Goal: Information Seeking & Learning: Learn about a topic

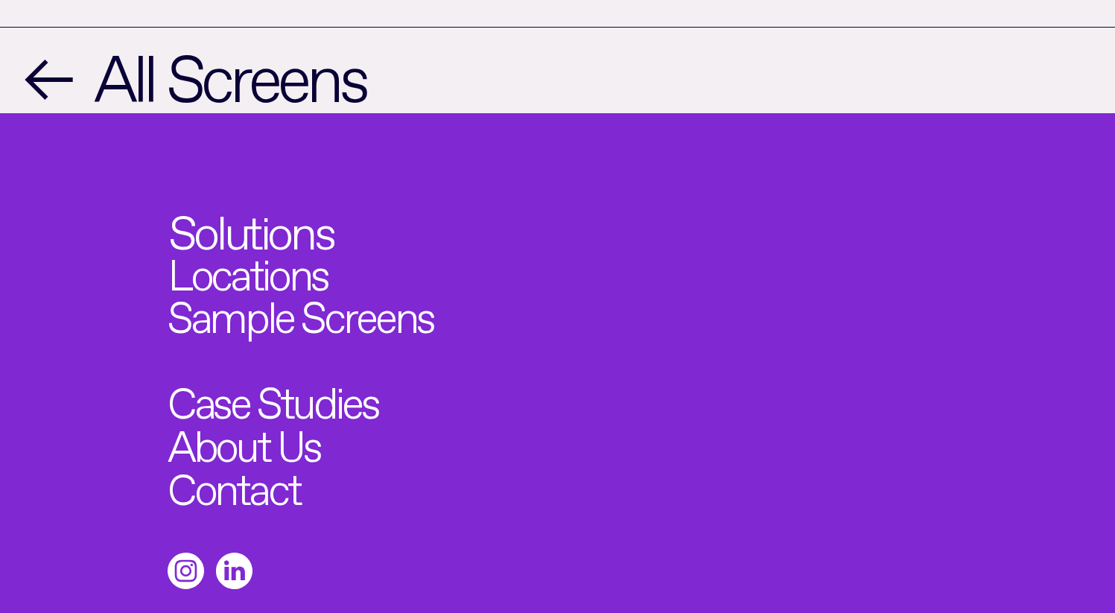
scroll to position [1697, 0]
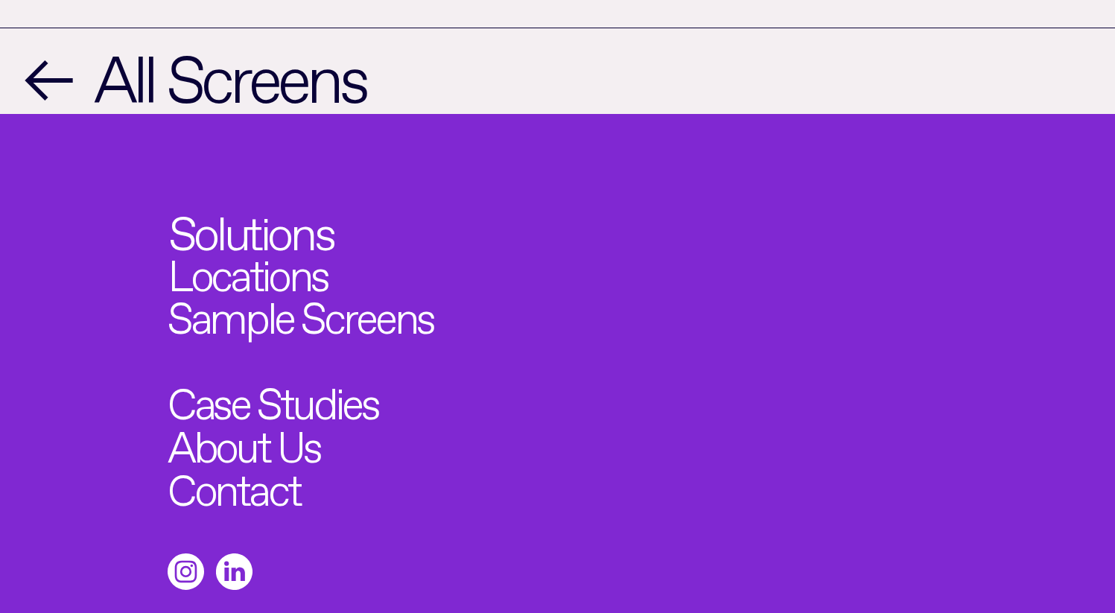
click at [235, 203] on link "Solutions" at bounding box center [250, 226] width 165 height 47
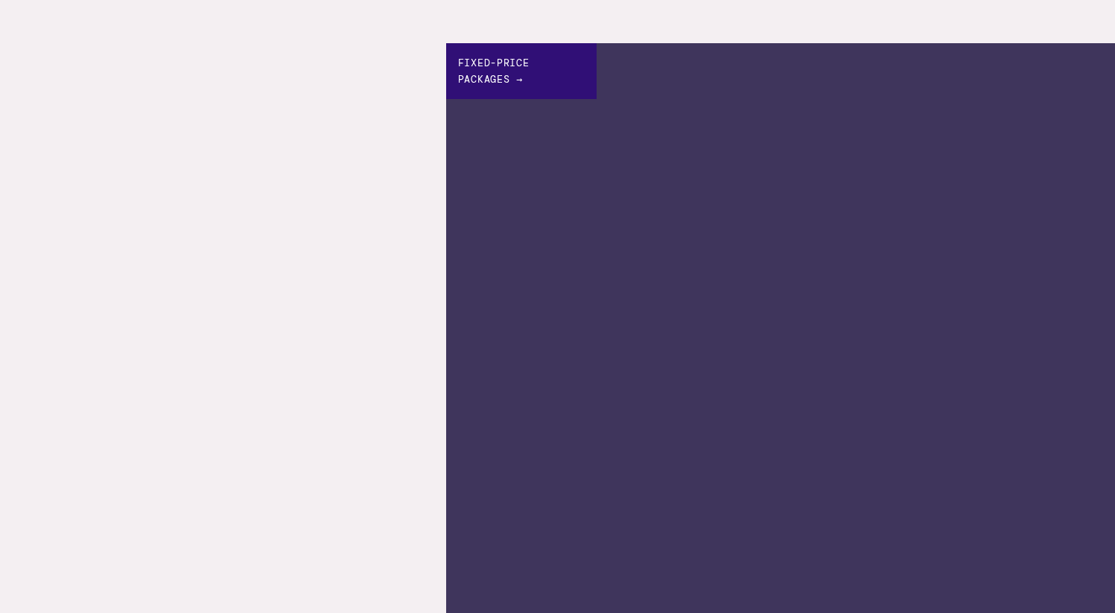
scroll to position [351, 0]
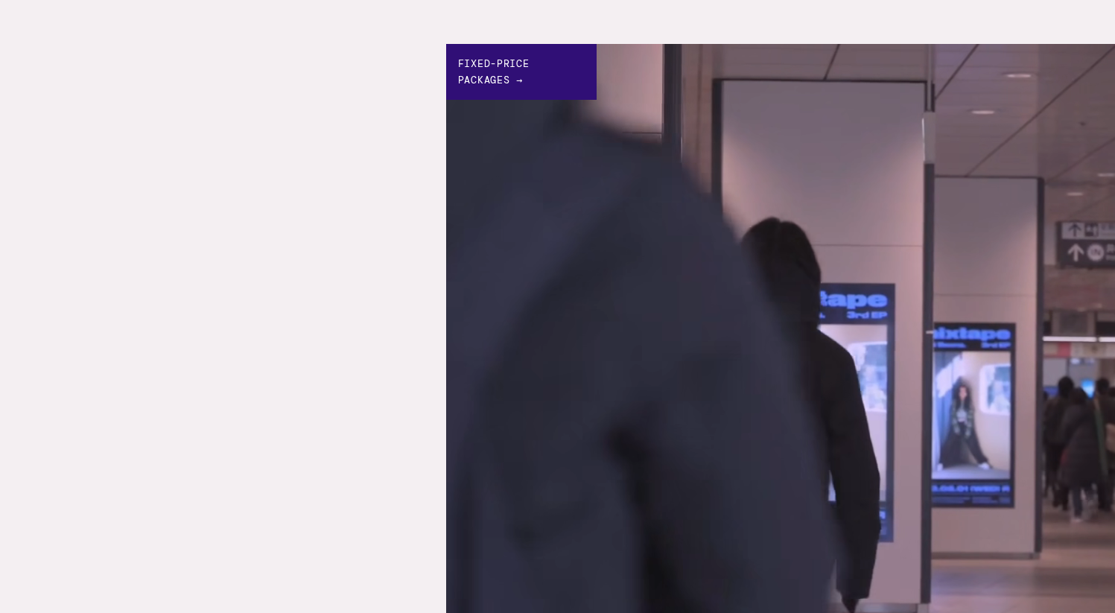
click at [504, 86] on div "Fixed-price Packages →" at bounding box center [521, 72] width 150 height 56
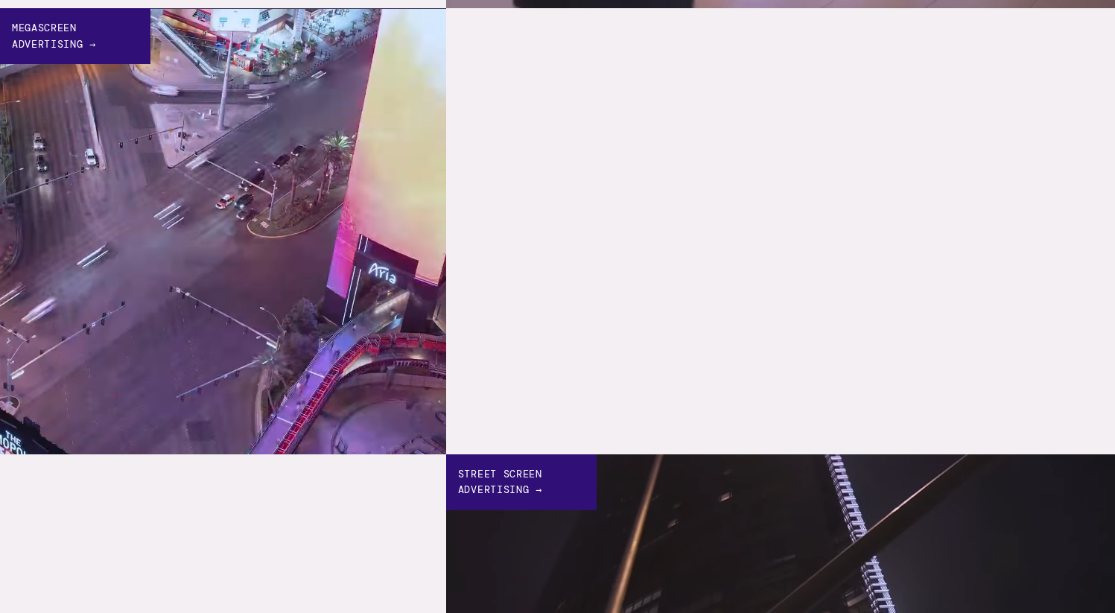
click at [60, 32] on div "Megascreen Advertising →" at bounding box center [75, 36] width 150 height 56
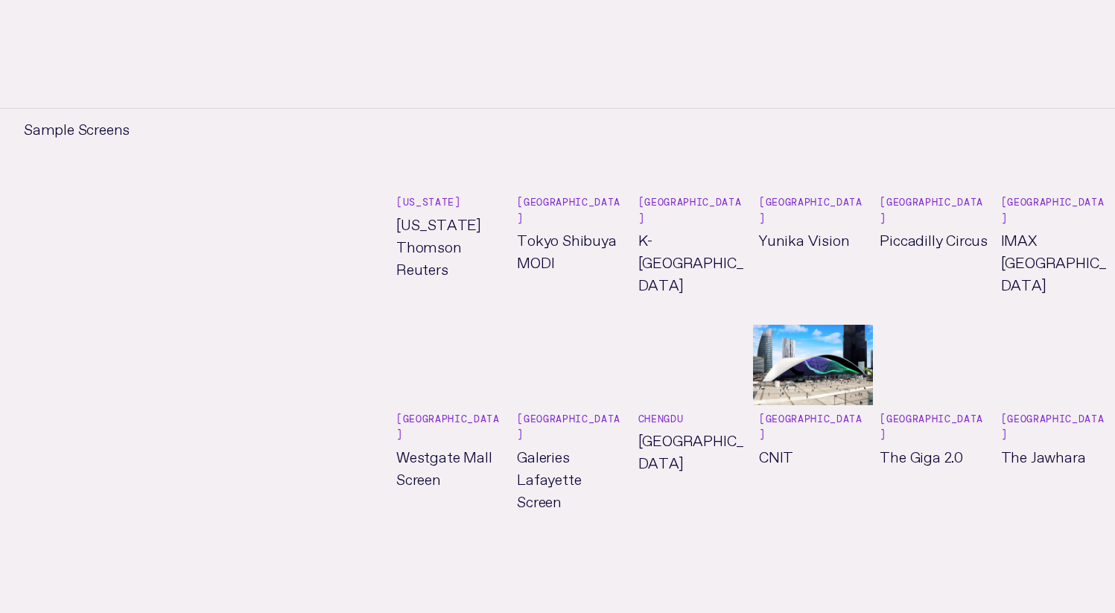
scroll to position [1159, 0]
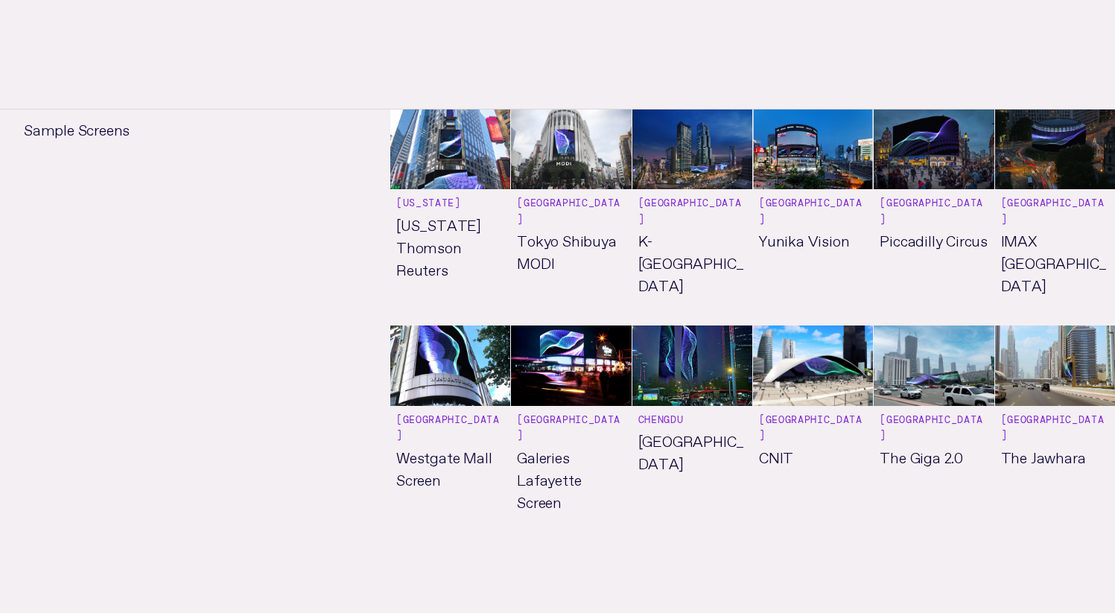
click at [782, 381] on link "See more" at bounding box center [813, 433] width 120 height 216
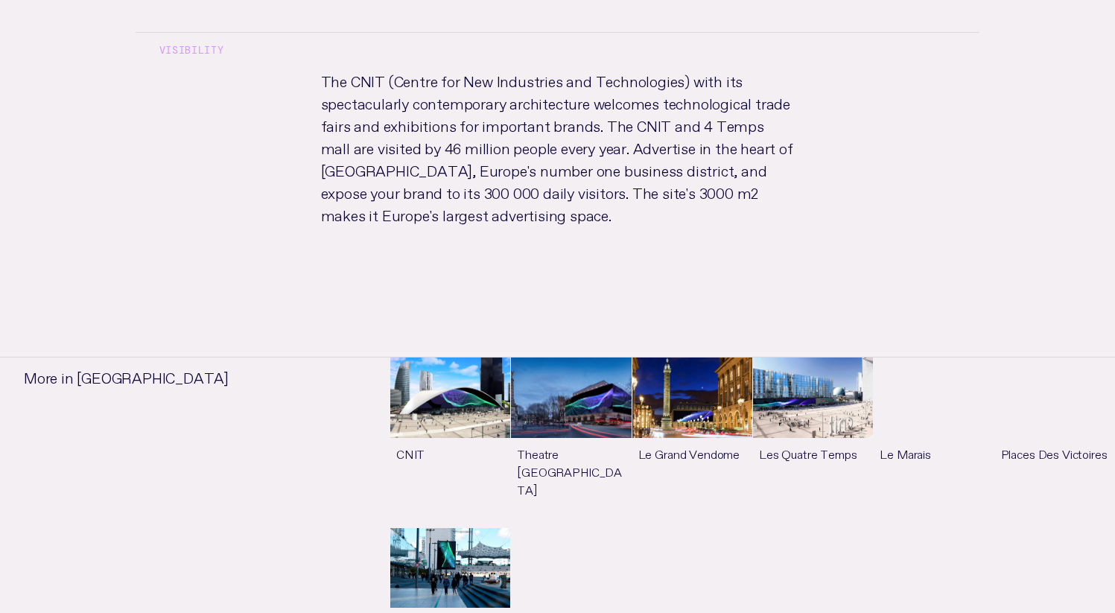
scroll to position [962, 0]
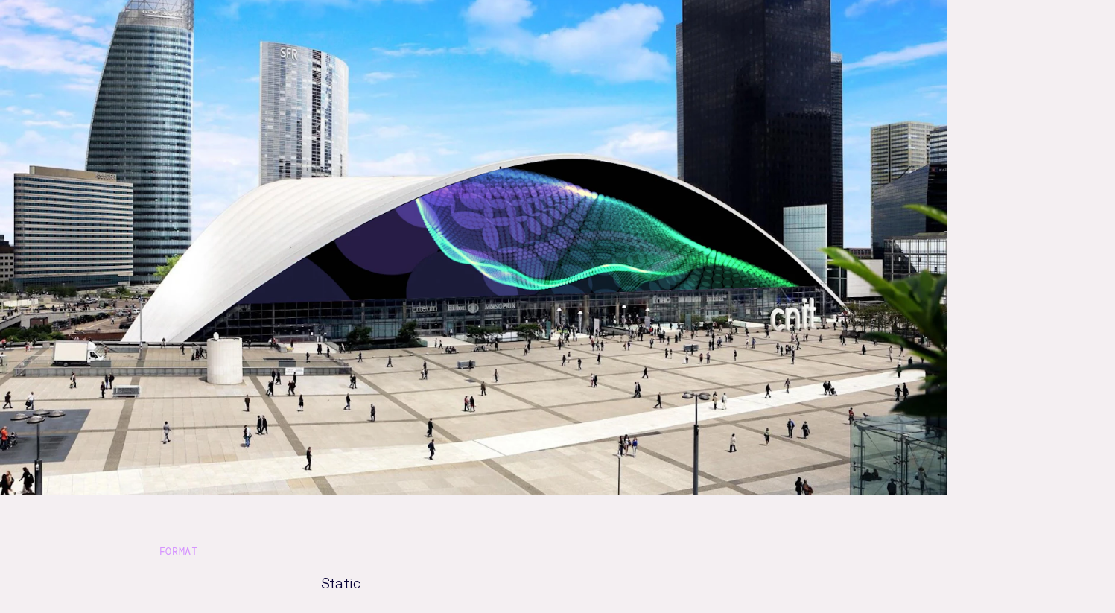
click at [782, 381] on img at bounding box center [473, 229] width 947 height 533
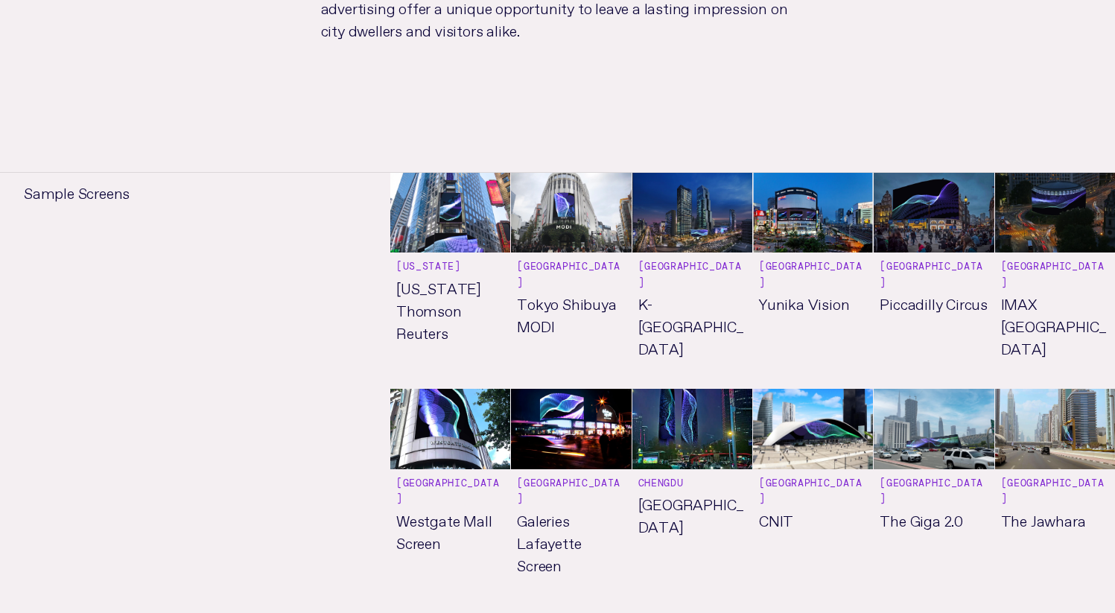
scroll to position [1095, 0]
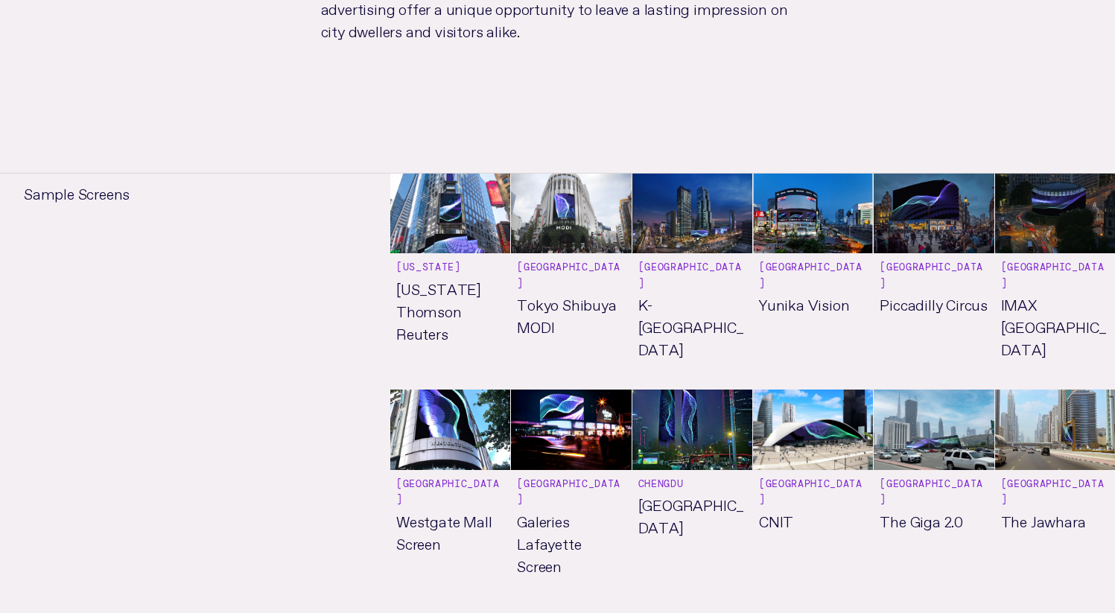
click at [932, 241] on link "See more" at bounding box center [934, 282] width 120 height 216
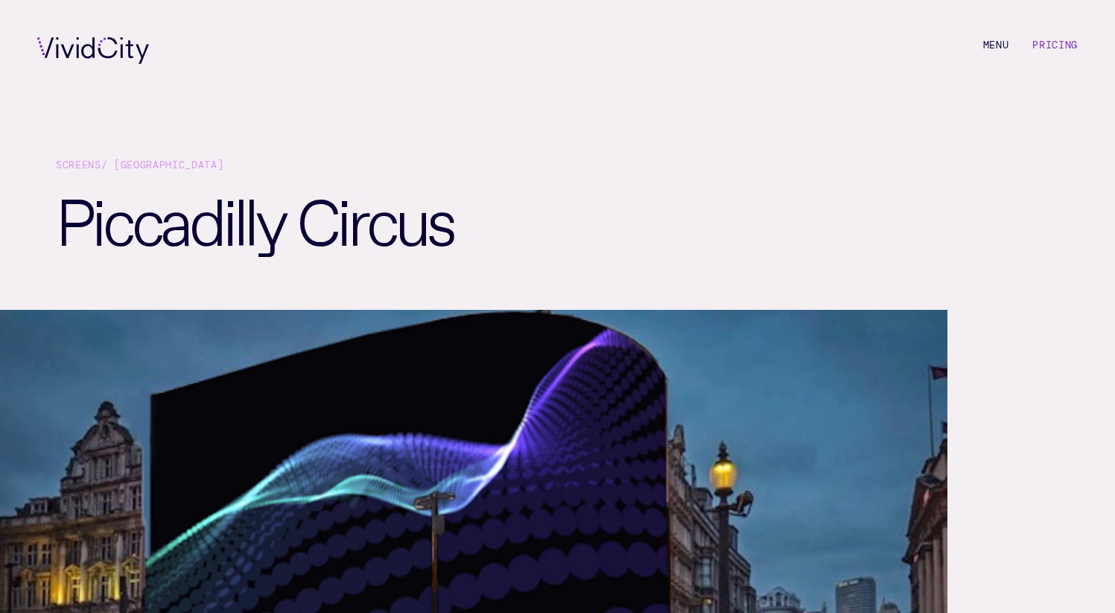
click at [1072, 50] on link "Pricing" at bounding box center [1054, 45] width 45 height 13
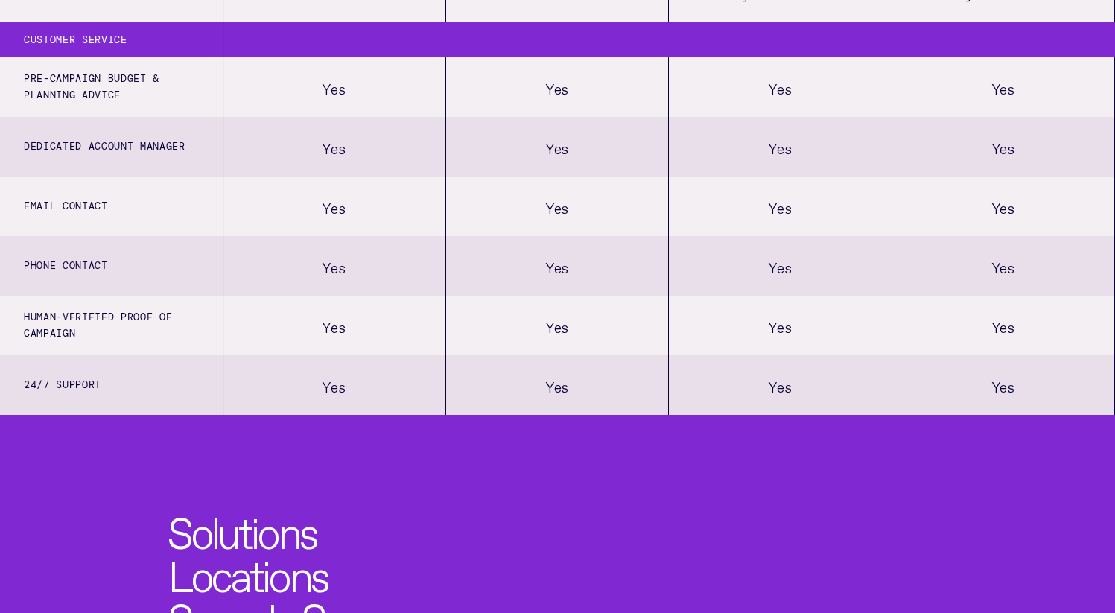
scroll to position [1530, 0]
